Goal: Book appointment/travel/reservation

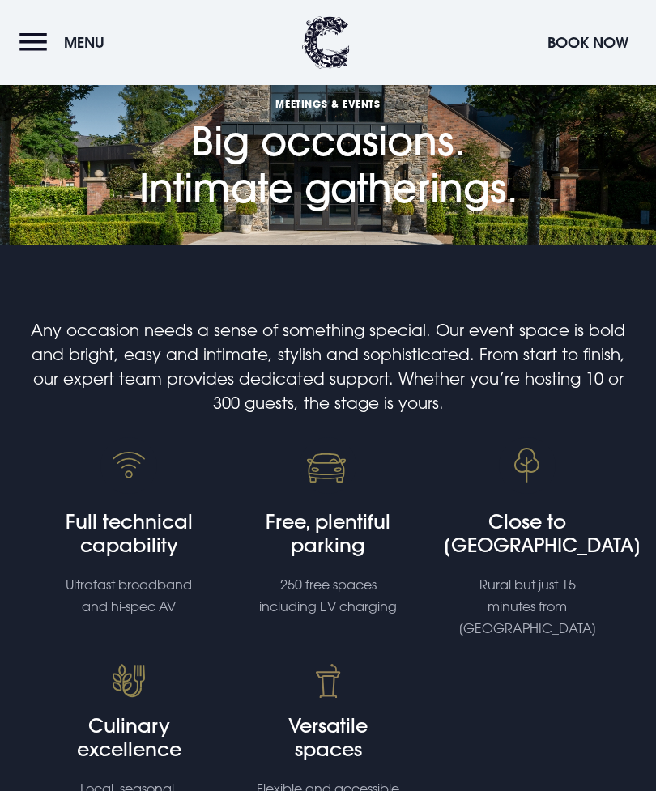
click at [368, 185] on h1 "Meetings & Events Big occasions. Intimate gatherings." at bounding box center [328, 106] width 378 height 212
click at [389, 180] on h1 "Meetings & Events Big occasions. Intimate gatherings." at bounding box center [328, 106] width 378 height 212
click at [151, 491] on img at bounding box center [128, 465] width 57 height 57
click at [154, 535] on h4 "Full technical capability" at bounding box center [129, 533] width 168 height 47
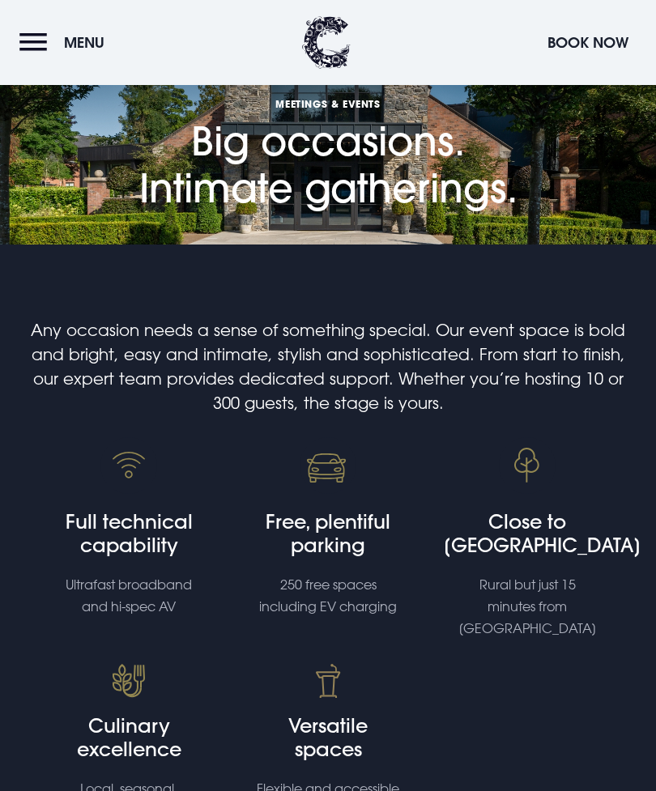
click at [345, 527] on h4 "Free, plentiful parking" at bounding box center [328, 533] width 168 height 47
click at [344, 527] on h4 "Free, plentiful parking" at bounding box center [328, 533] width 168 height 47
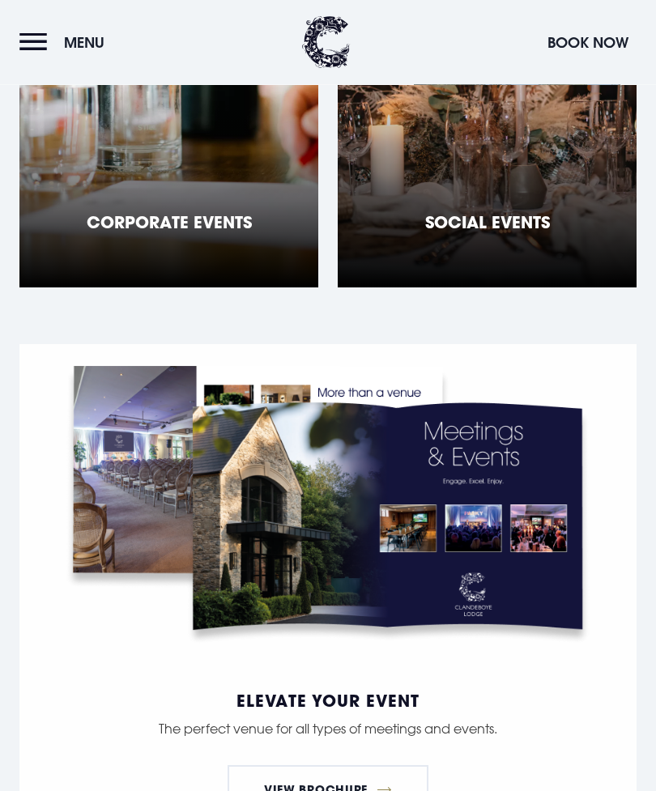
scroll to position [1379, 0]
click at [450, 518] on img at bounding box center [327, 506] width 555 height 324
click at [407, 544] on img at bounding box center [327, 506] width 555 height 324
click at [406, 543] on img at bounding box center [327, 506] width 555 height 324
click at [501, 212] on h5 "Social Events" at bounding box center [487, 221] width 125 height 19
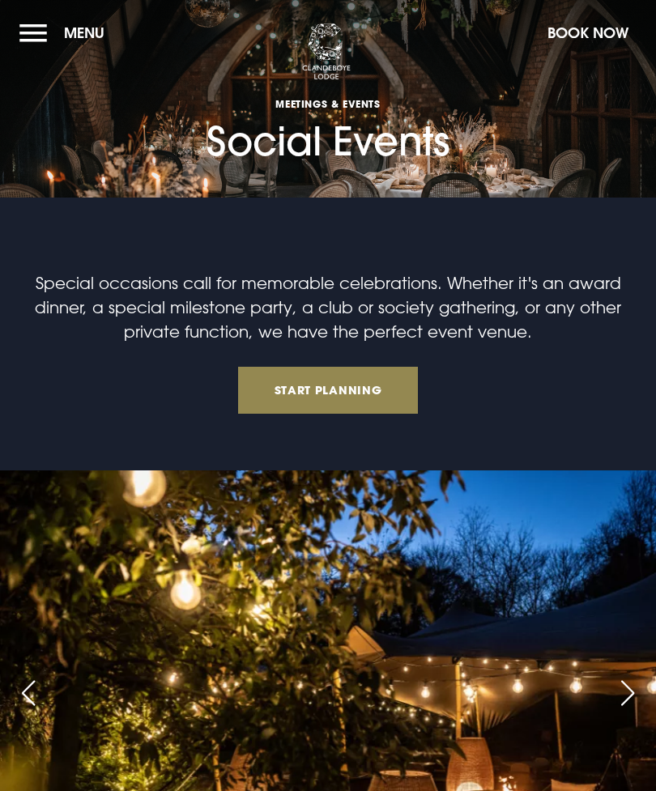
click at [476, 155] on section "Meetings & Events Social Events" at bounding box center [328, 98] width 656 height 197
click at [362, 398] on link "Start Planning" at bounding box center [328, 390] width 180 height 47
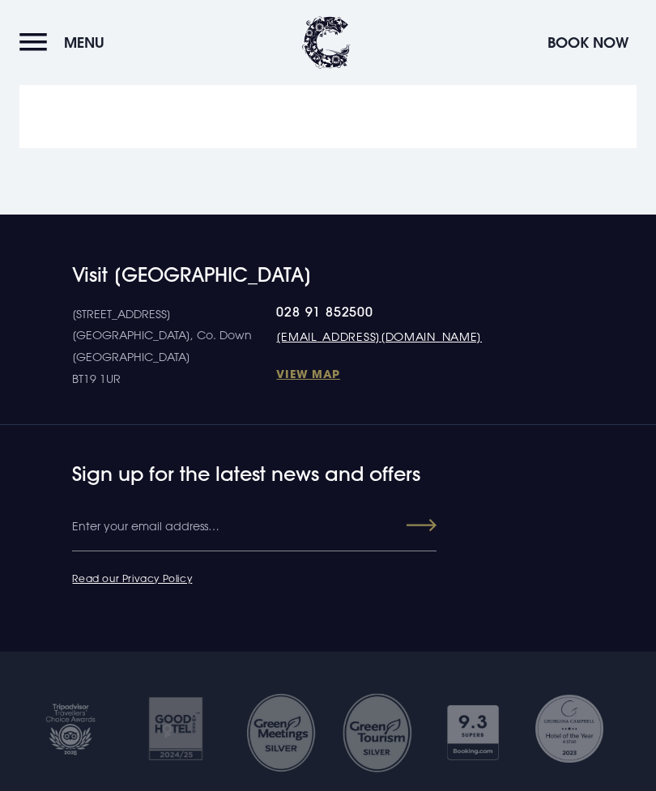
scroll to position [6461, 0]
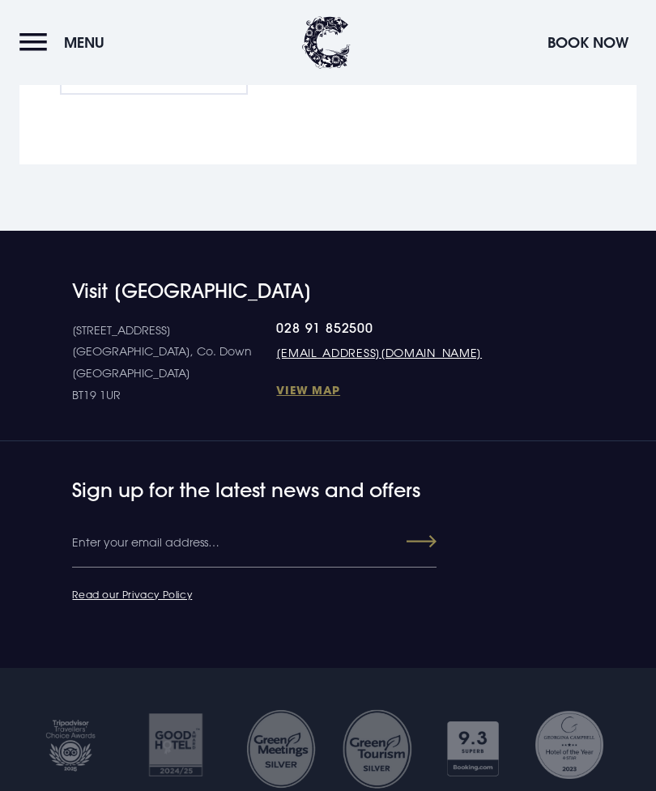
click at [338, 361] on link "[EMAIL_ADDRESS][DOMAIN_NAME]" at bounding box center [379, 352] width 206 height 17
